Goal: Task Accomplishment & Management: Complete application form

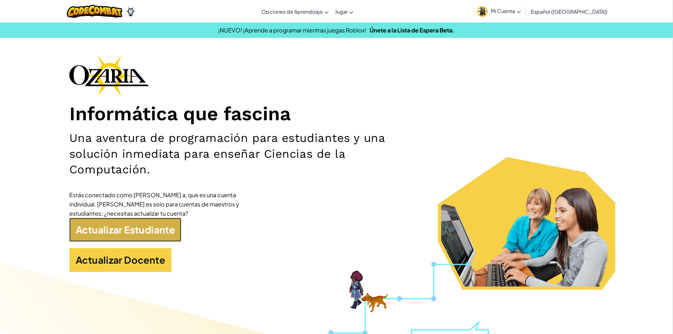
click at [154, 225] on link "Actualizar Estudiante" at bounding box center [125, 230] width 112 height 24
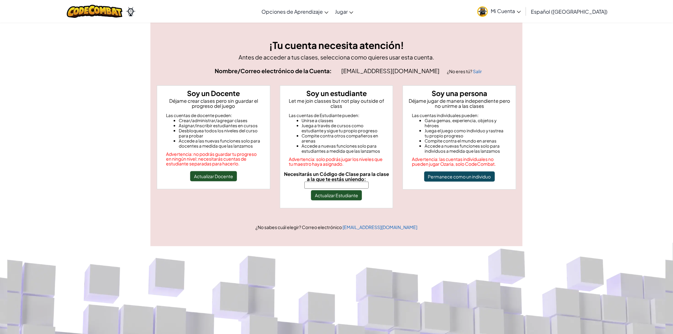
click at [331, 181] on input "Necesitarás un Código de Clase para la clase a la que te estás uniendo:" at bounding box center [336, 184] width 64 height 7
type input "MilkCrashBurn"
click at [334, 190] on button "Actualizar Estudiante" at bounding box center [336, 195] width 51 height 10
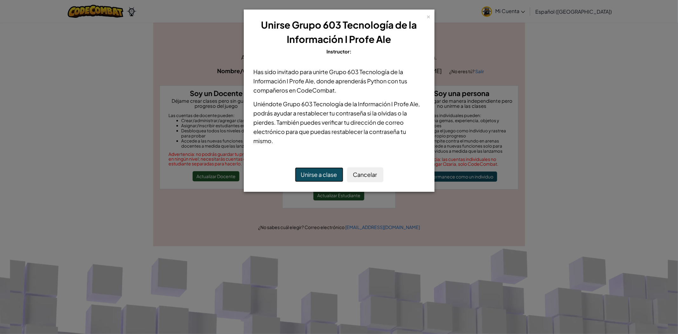
click at [316, 175] on button "Unirse a clase" at bounding box center [319, 174] width 48 height 15
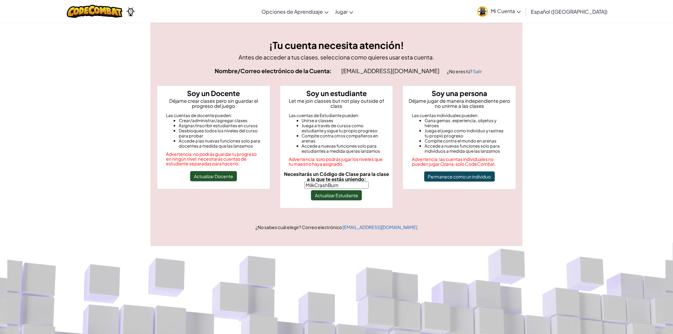
click at [521, 9] on span "Mi Cuenta" at bounding box center [506, 11] width 30 height 7
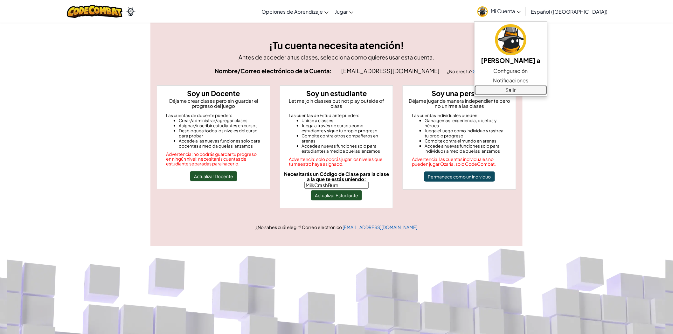
click at [539, 89] on link "Salir" at bounding box center [510, 90] width 72 height 10
